Goal: Find specific page/section: Find specific page/section

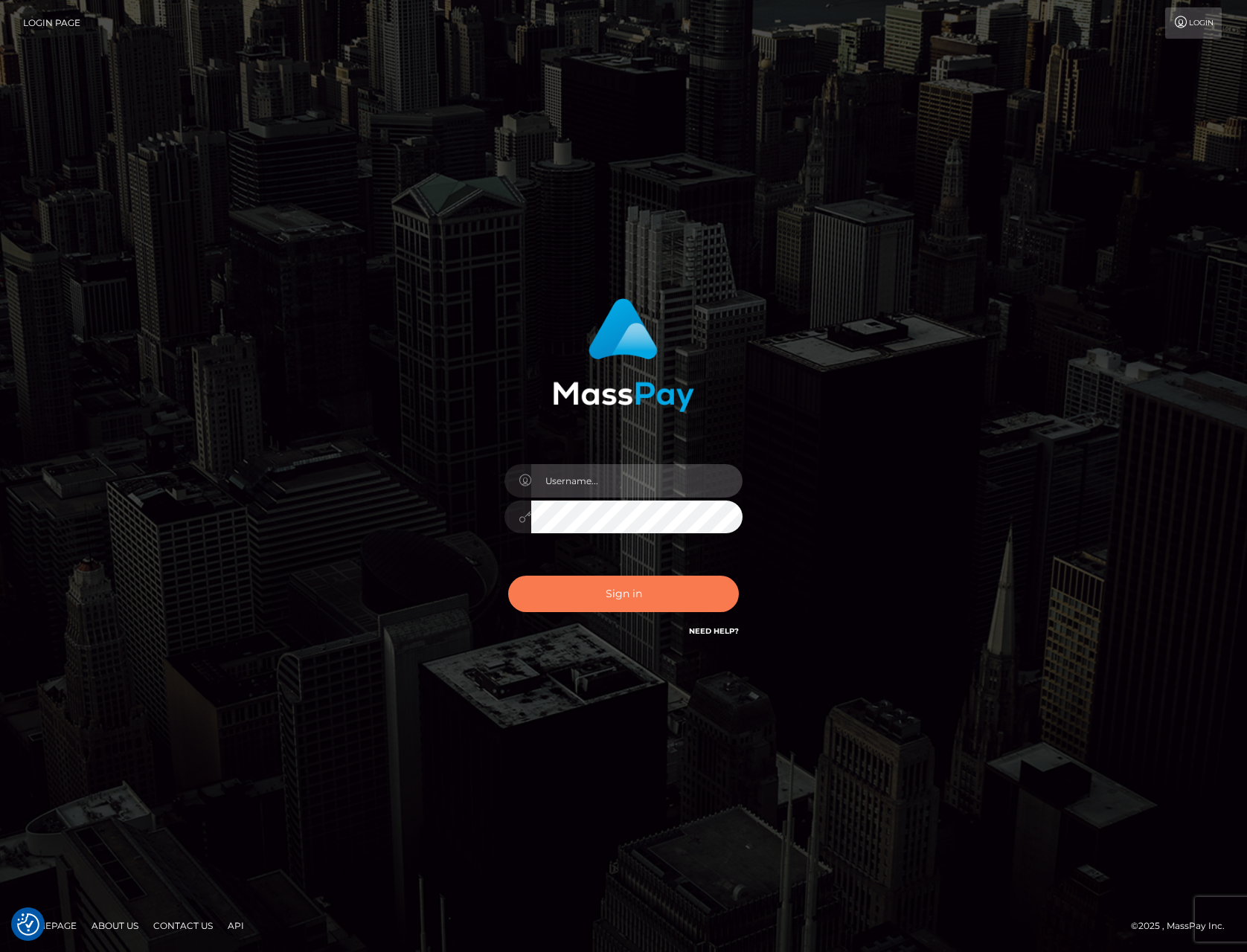
type input "tiana.whop"
click at [640, 595] on button "Sign in" at bounding box center [624, 594] width 231 height 36
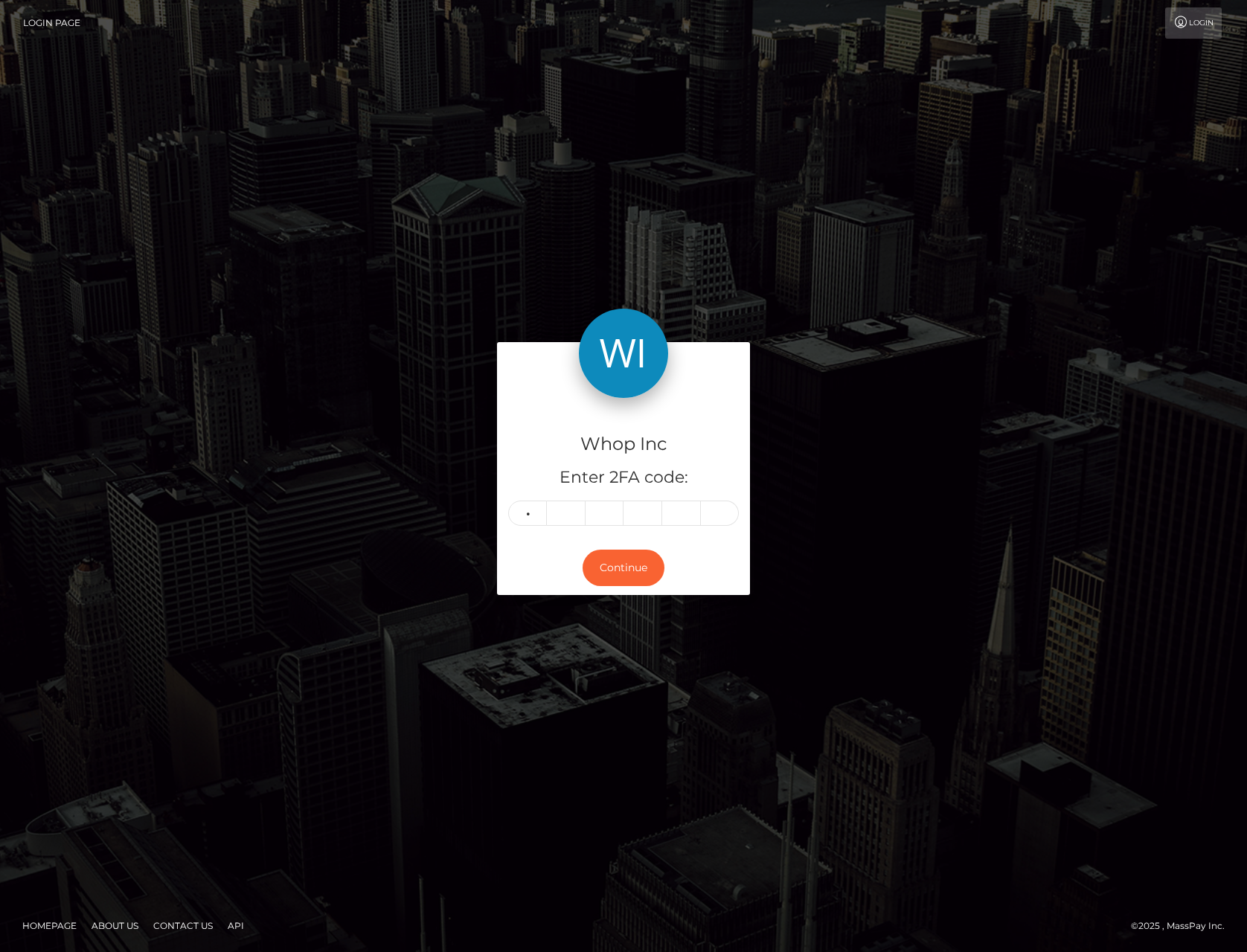
type input "5"
type input "1"
type input "4"
type input "5"
type input "1"
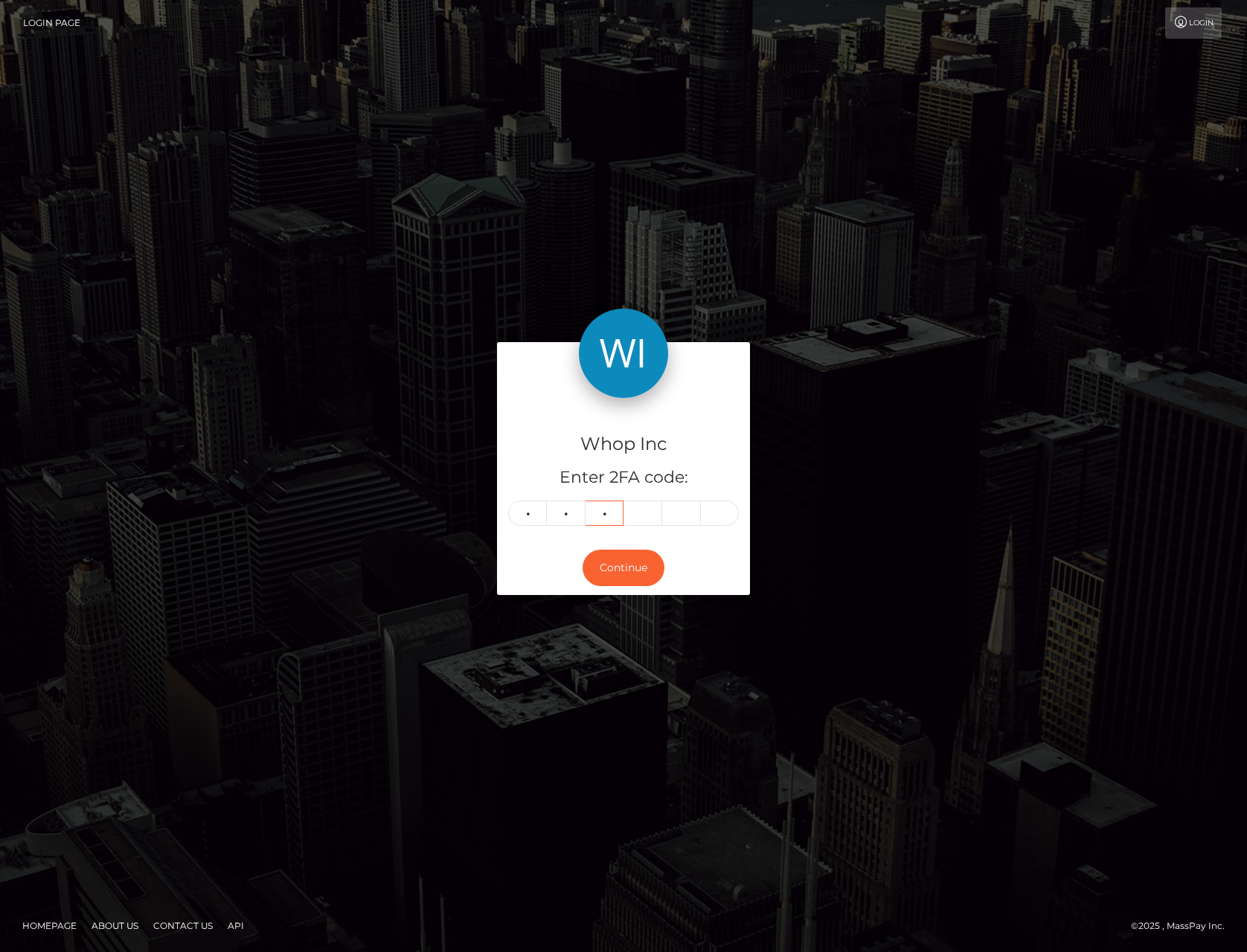
type input "3"
type input "5"
type input "6"
type input "4"
click at [619, 554] on button "Continue" at bounding box center [623, 568] width 82 height 36
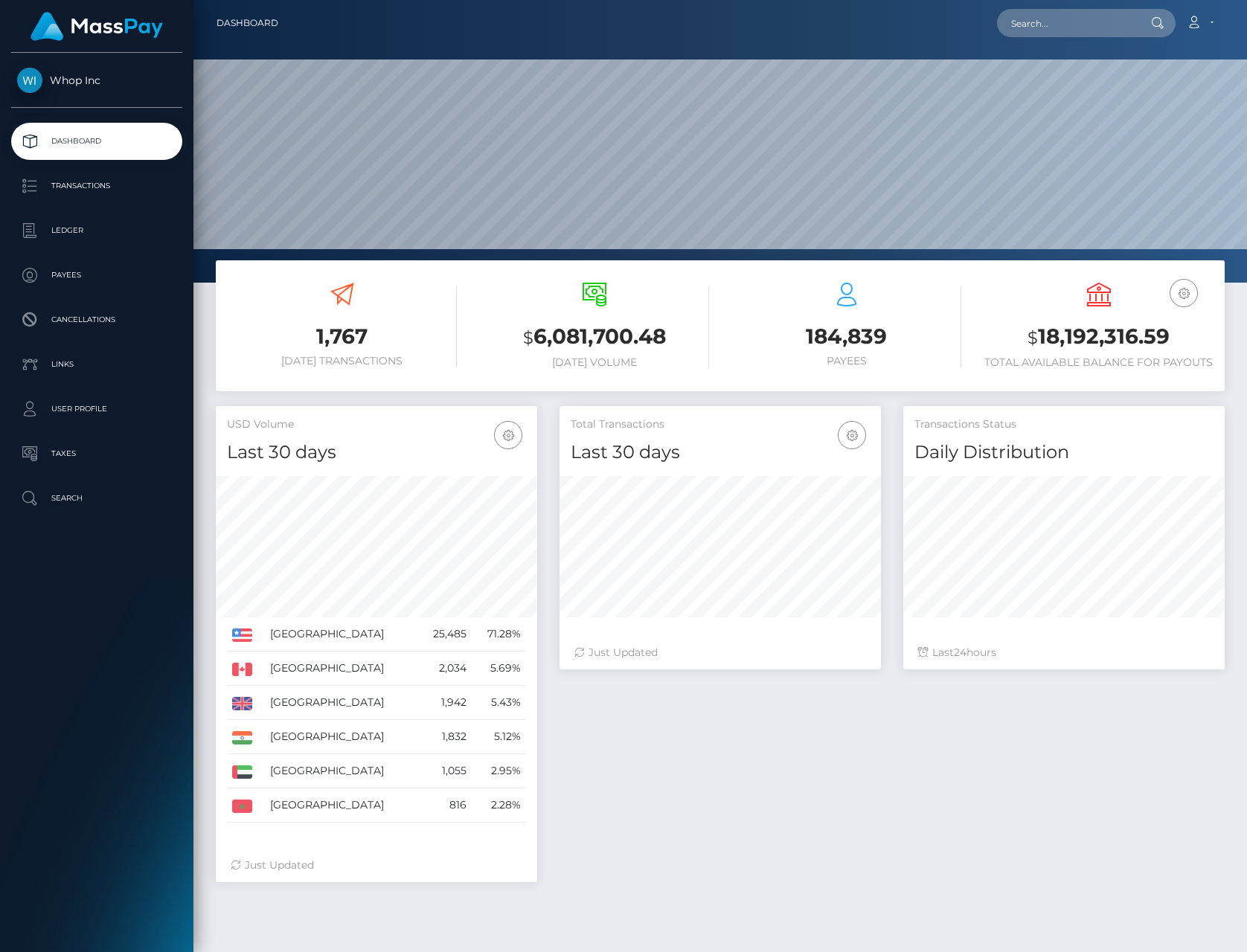
scroll to position [264, 321]
click at [1035, 16] on input "text" at bounding box center [1067, 22] width 140 height 28
paste input "pout_5whnCSOp6kXYy"
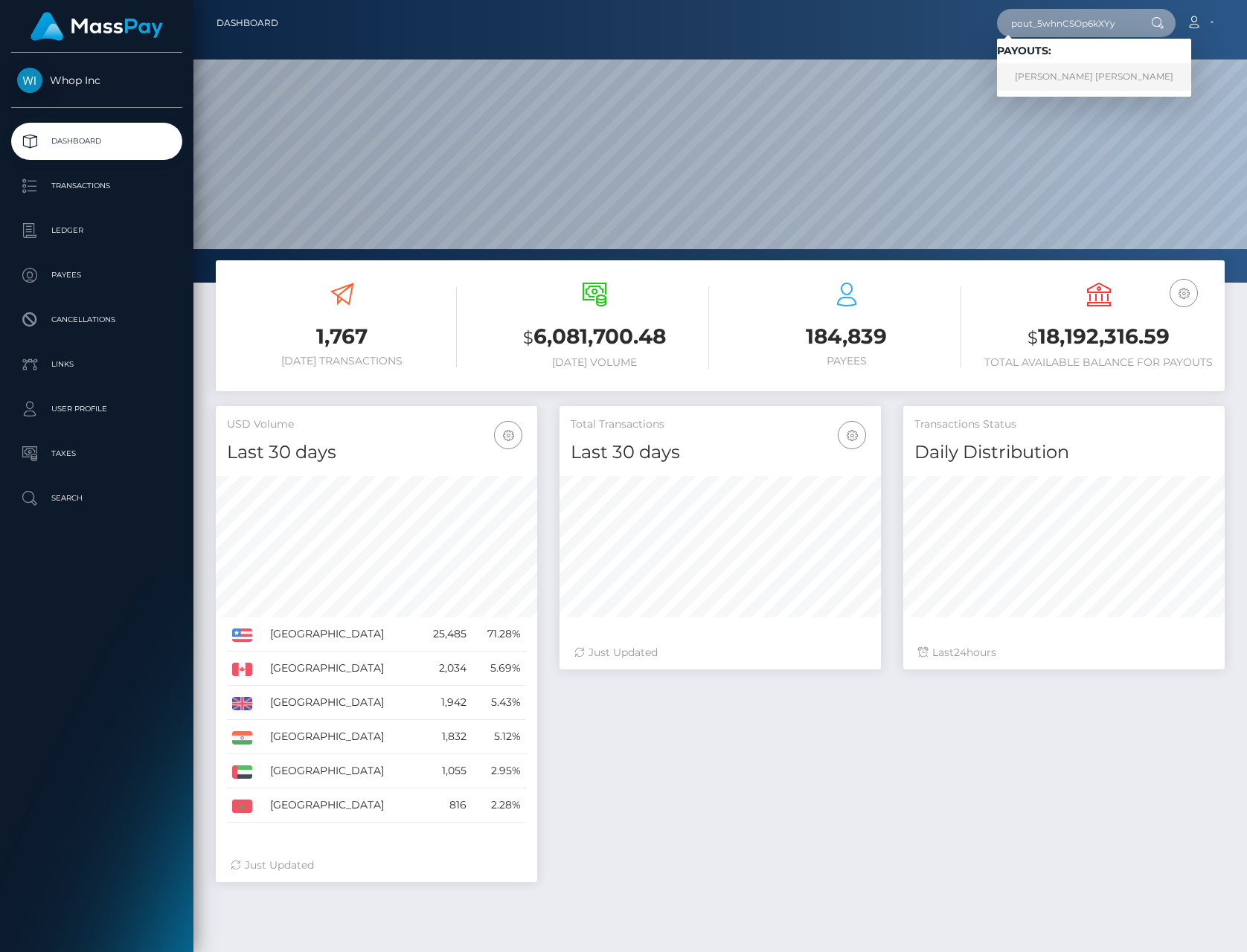
type input "pout_5whnCSOp6kXYy"
click at [1086, 73] on link "[PERSON_NAME] [PERSON_NAME]" at bounding box center [1094, 77] width 194 height 28
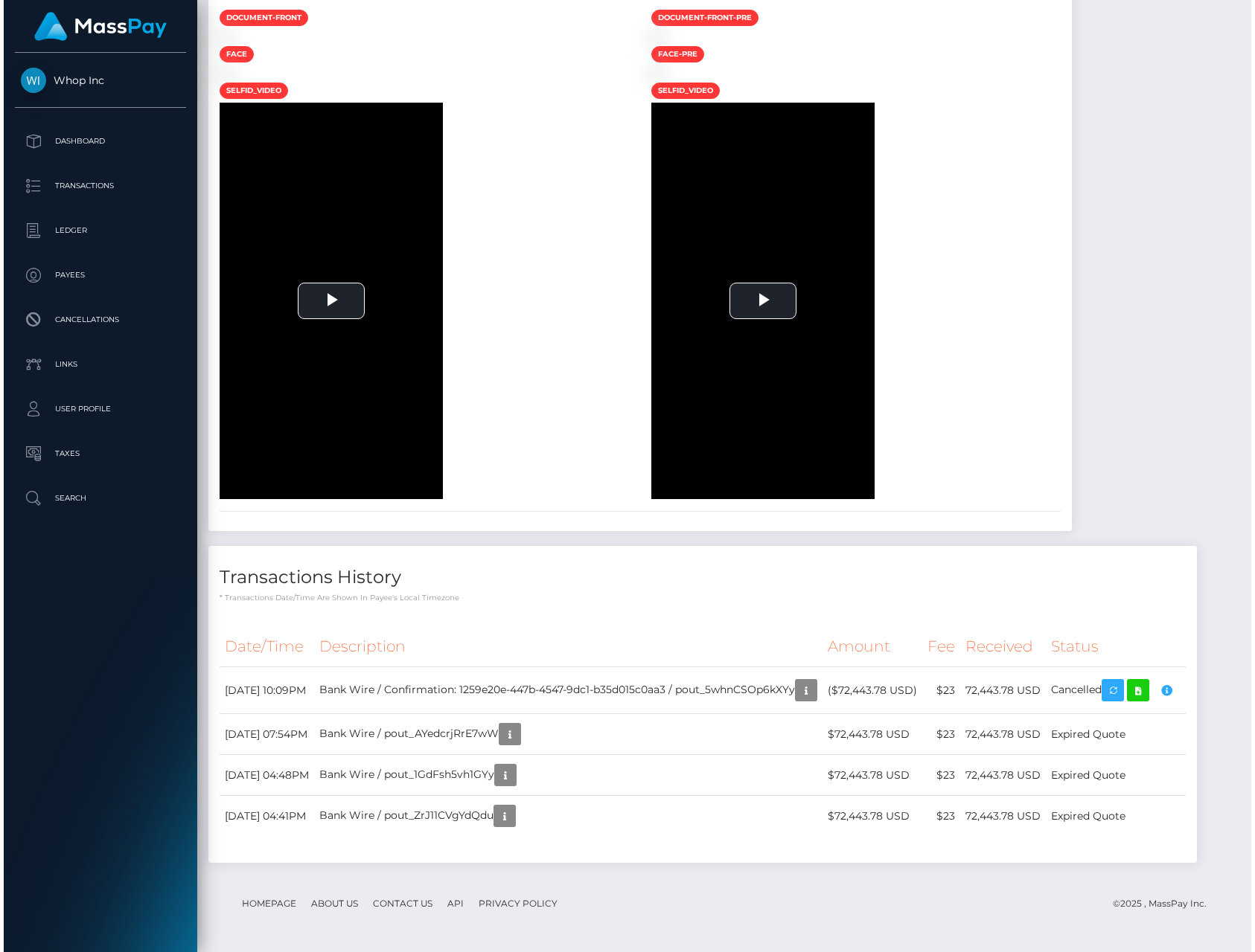
scroll to position [1585, 0]
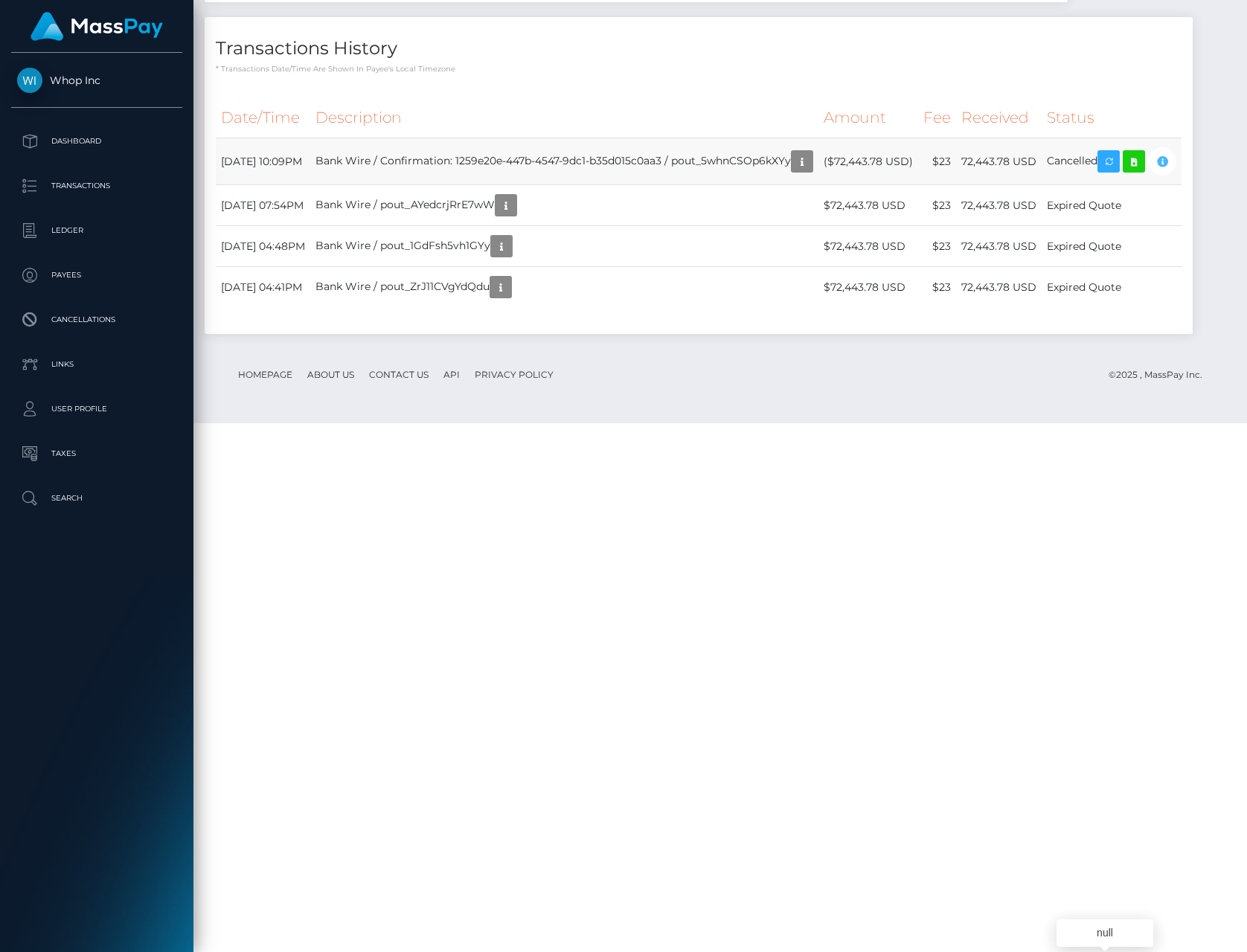
click at [1153, 171] on icon "button" at bounding box center [1162, 162] width 18 height 19
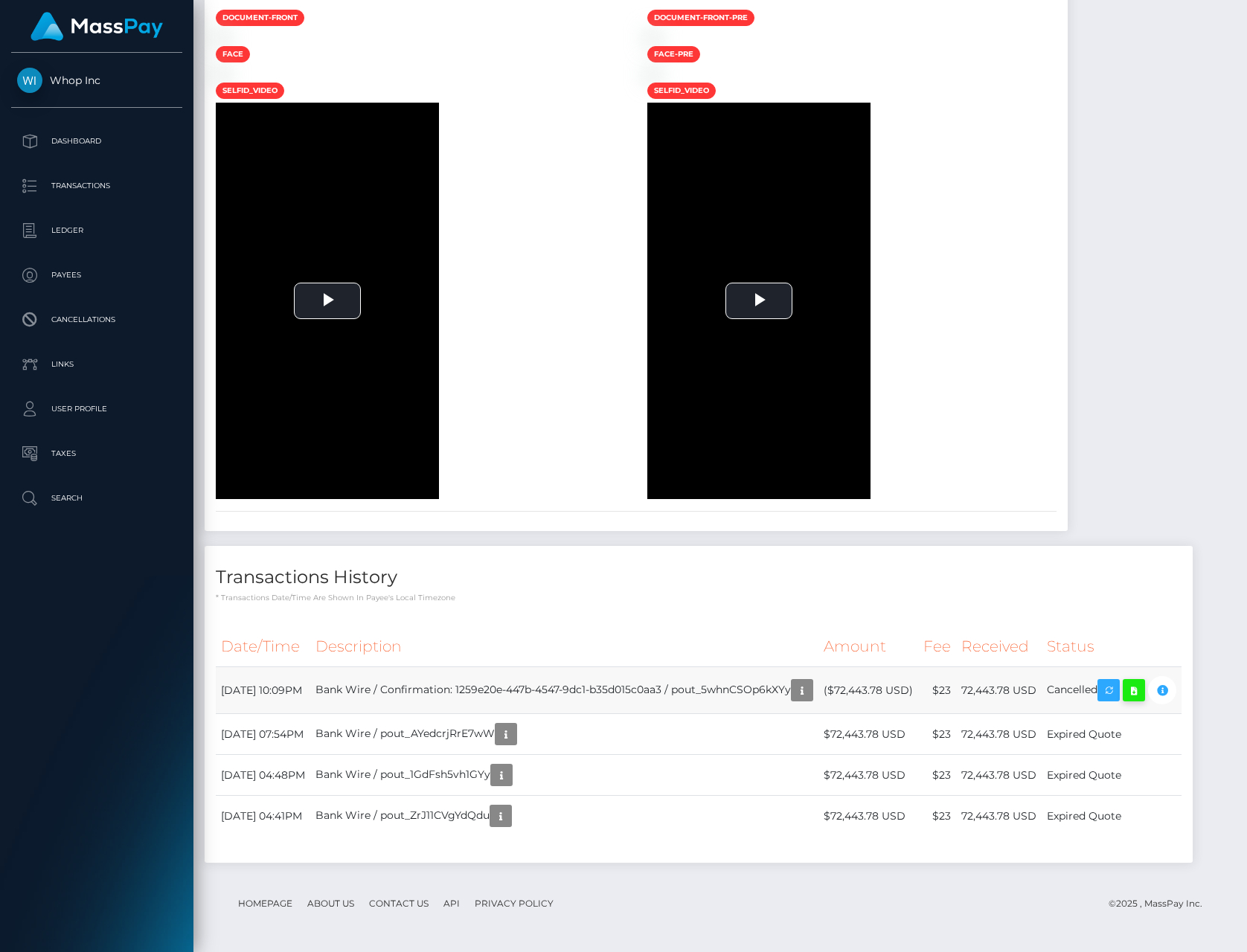
click at [1143, 681] on icon at bounding box center [1134, 691] width 18 height 19
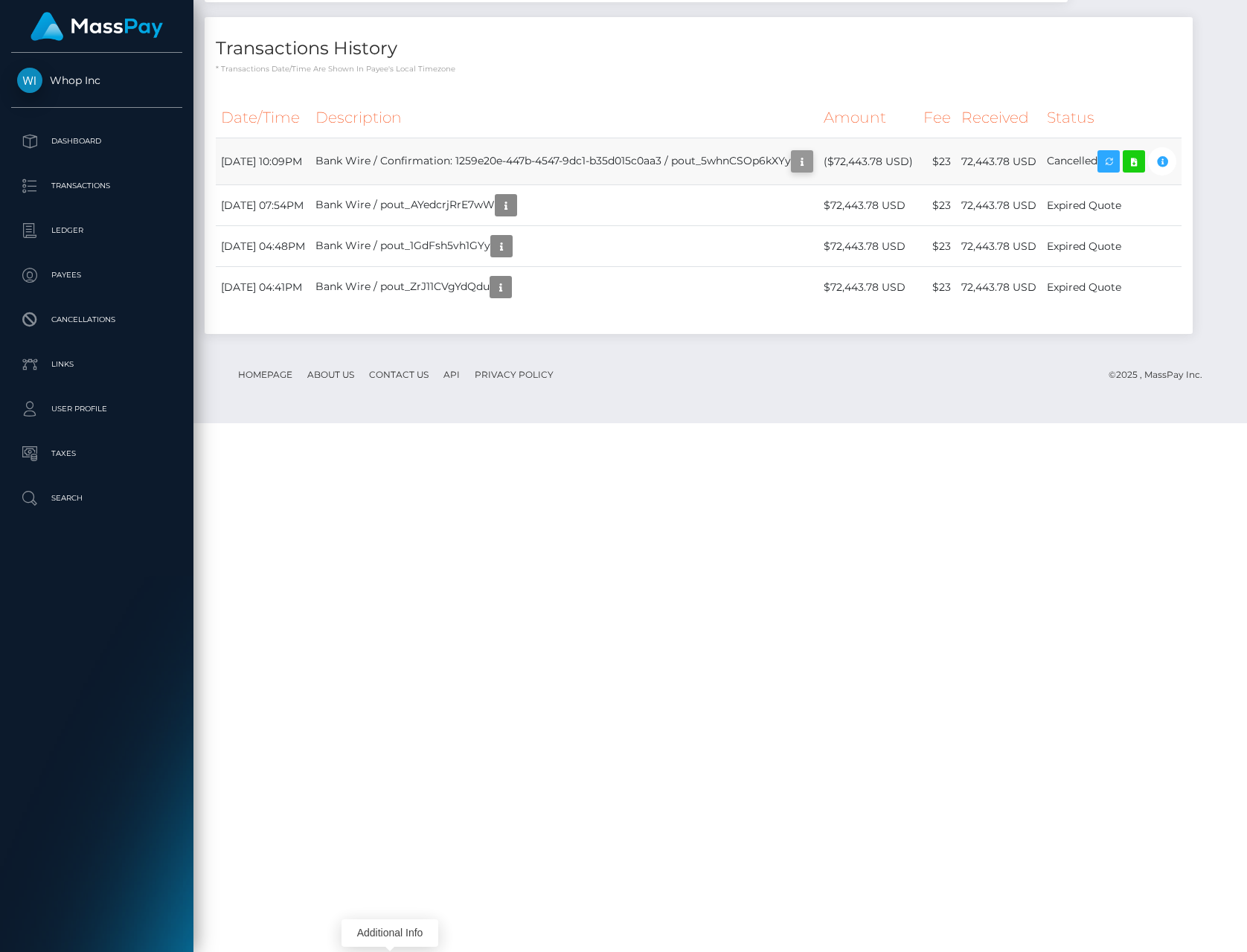
click at [793, 171] on icon "button" at bounding box center [801, 162] width 18 height 19
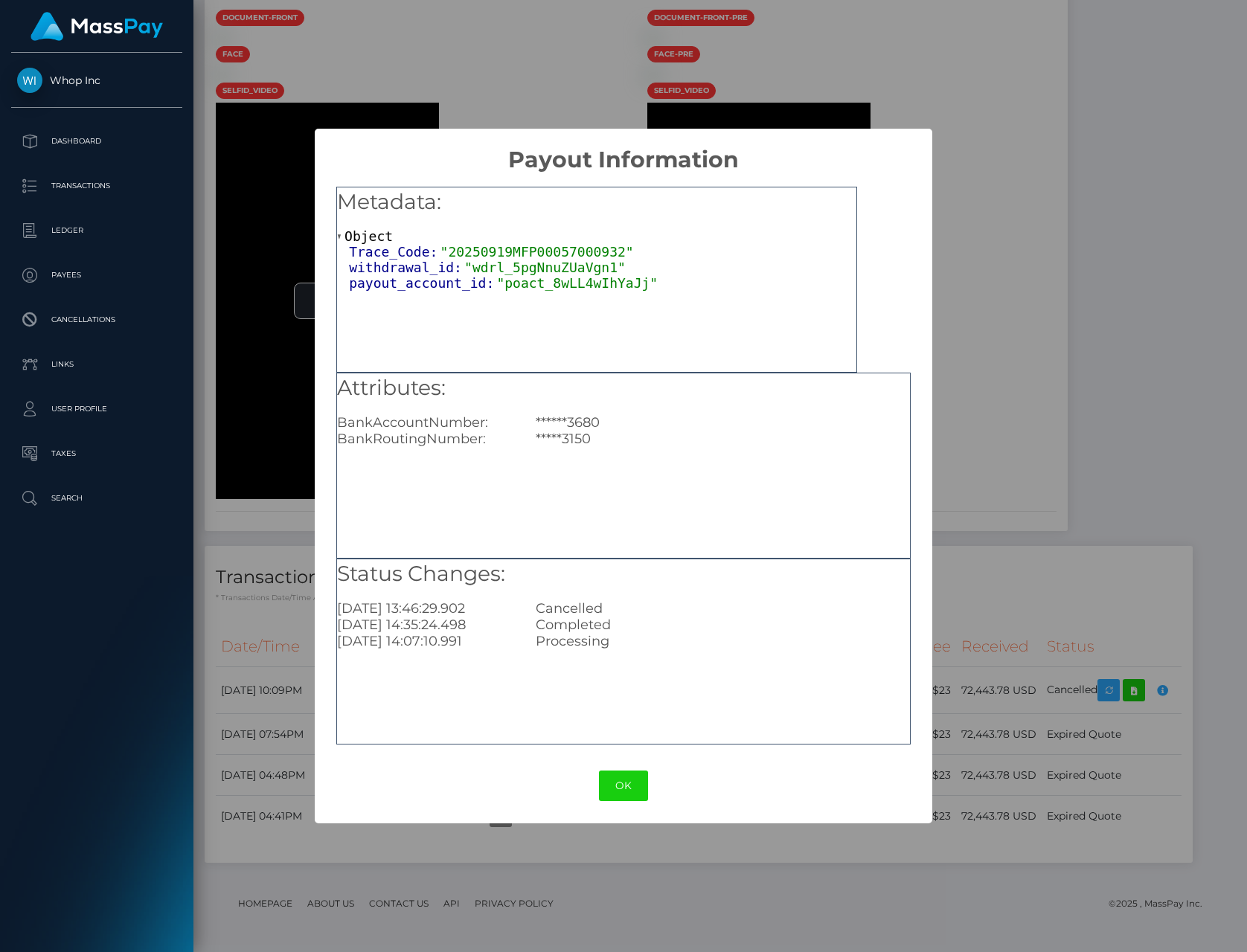
click at [247, 569] on div "× Payout Information Metadata: Object Trace_Code: "20250919MFP00057000932" with…" at bounding box center [623, 476] width 1247 height 952
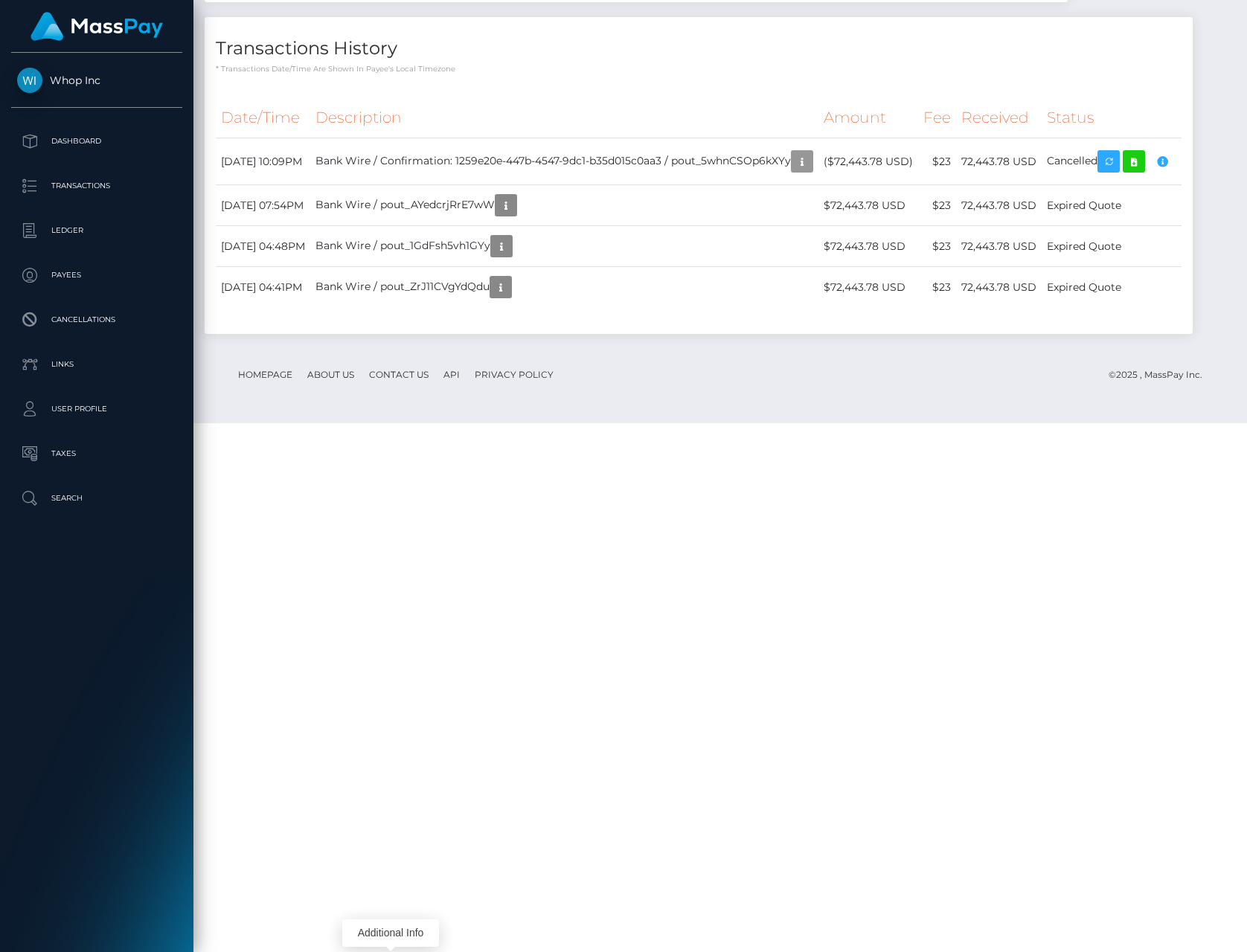
scroll to position [743739, 743807]
